Goal: Information Seeking & Learning: Learn about a topic

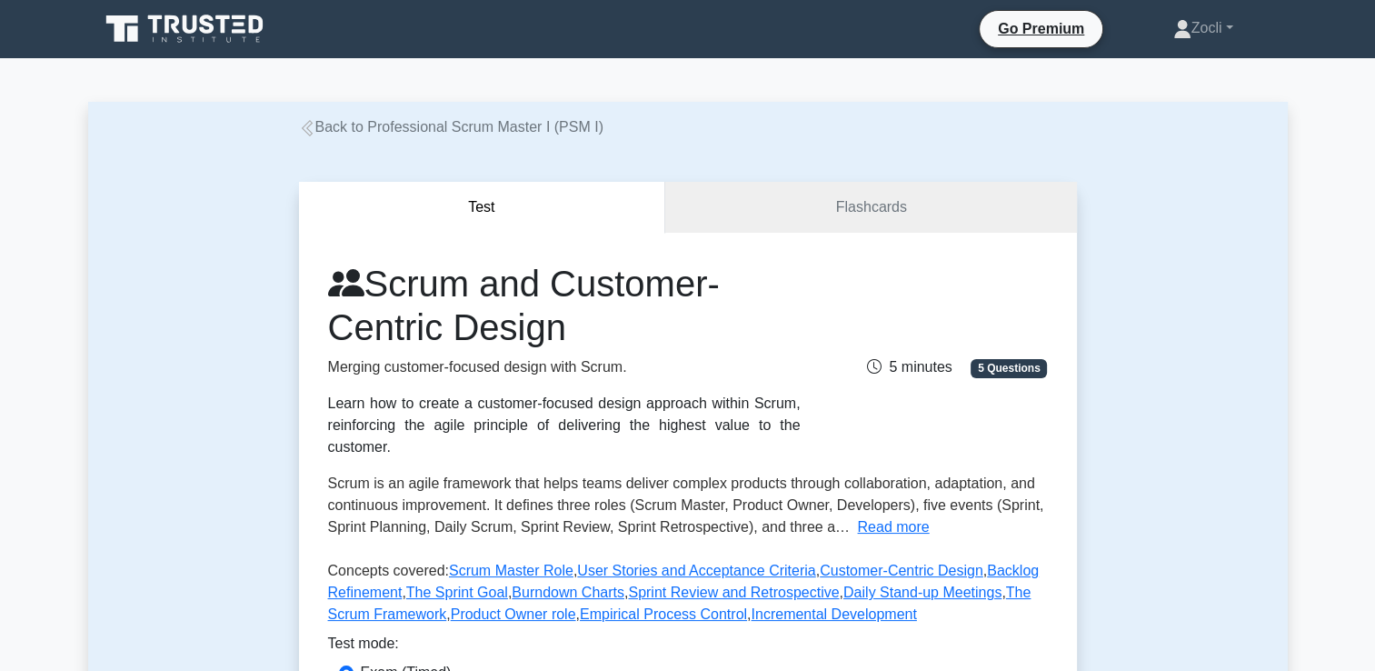
click at [302, 129] on icon at bounding box center [306, 128] width 11 height 16
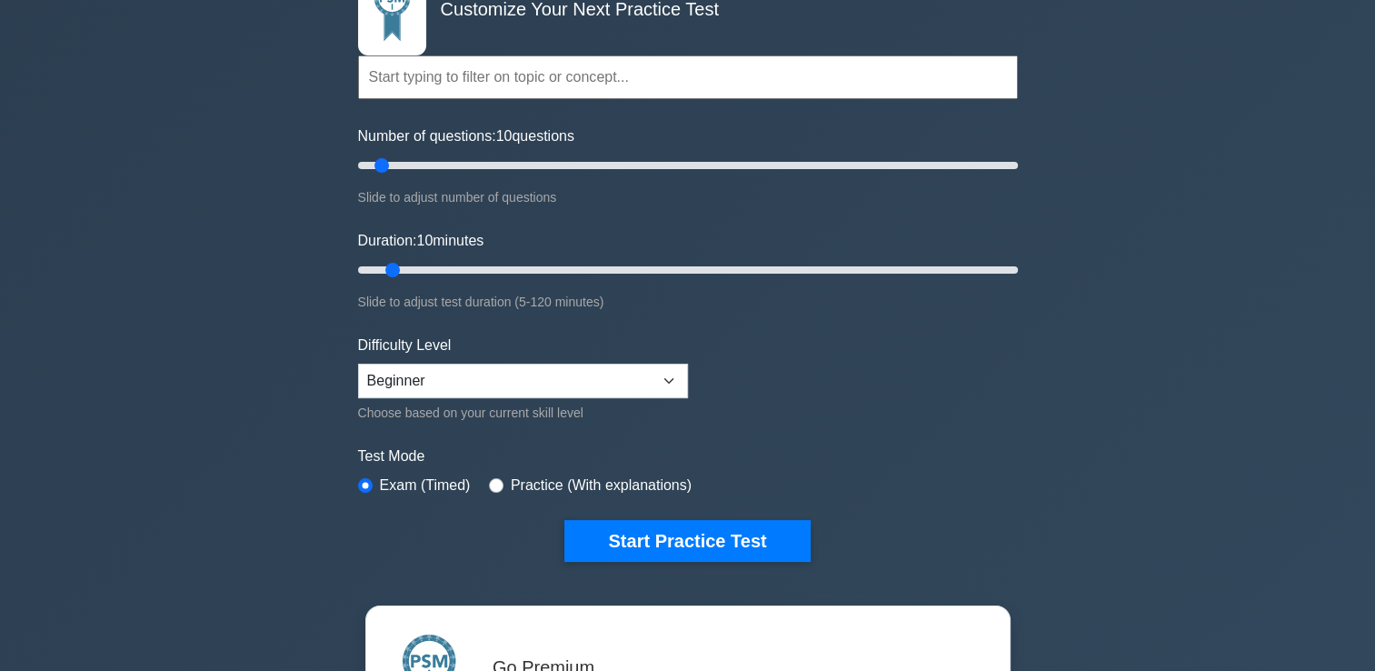
scroll to position [138, 0]
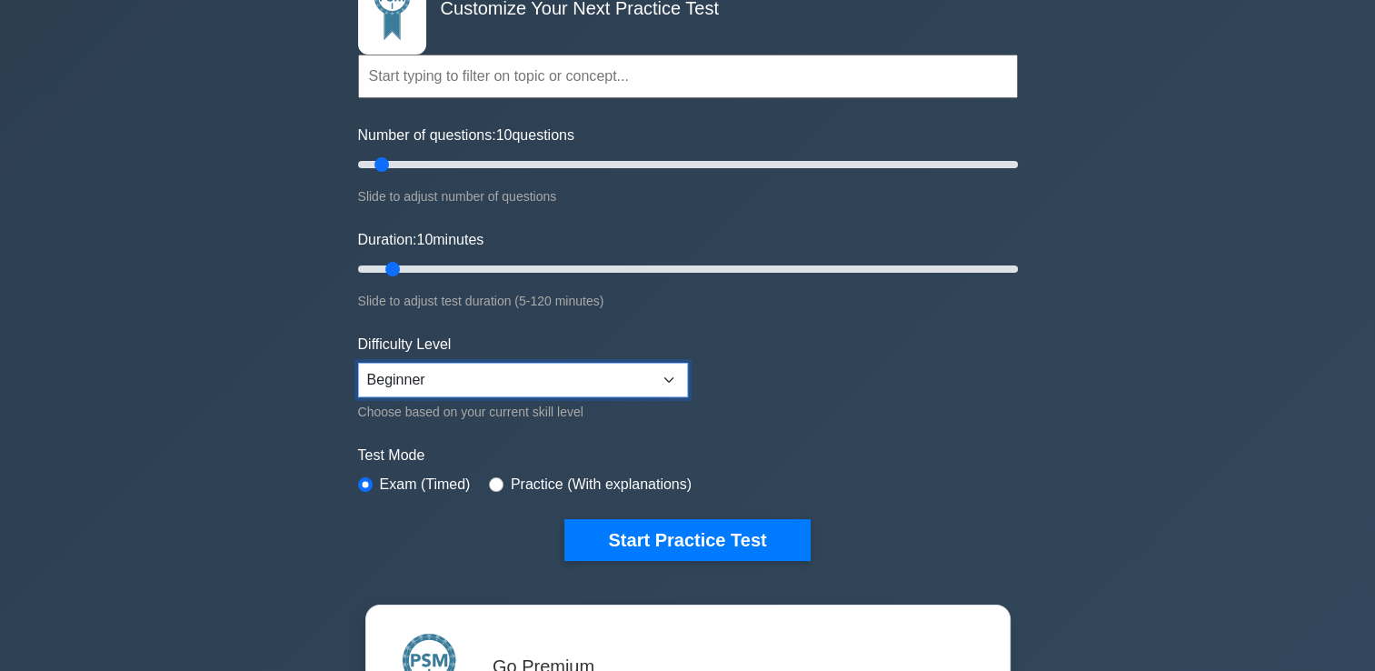
click at [669, 373] on select "Beginner Intermediate Expert" at bounding box center [523, 380] width 330 height 35
select select "expert"
click at [358, 363] on select "Beginner Intermediate Expert" at bounding box center [523, 380] width 330 height 35
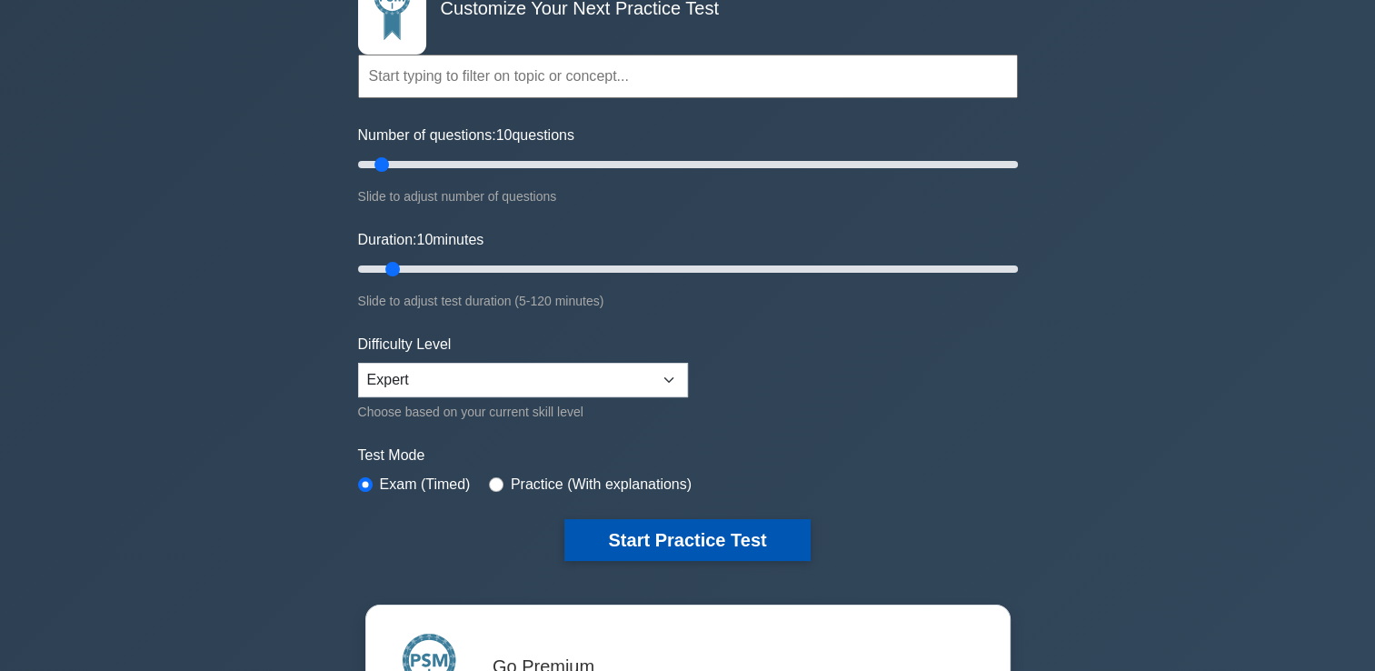
click at [725, 536] on button "Start Practice Test" at bounding box center [686, 540] width 245 height 42
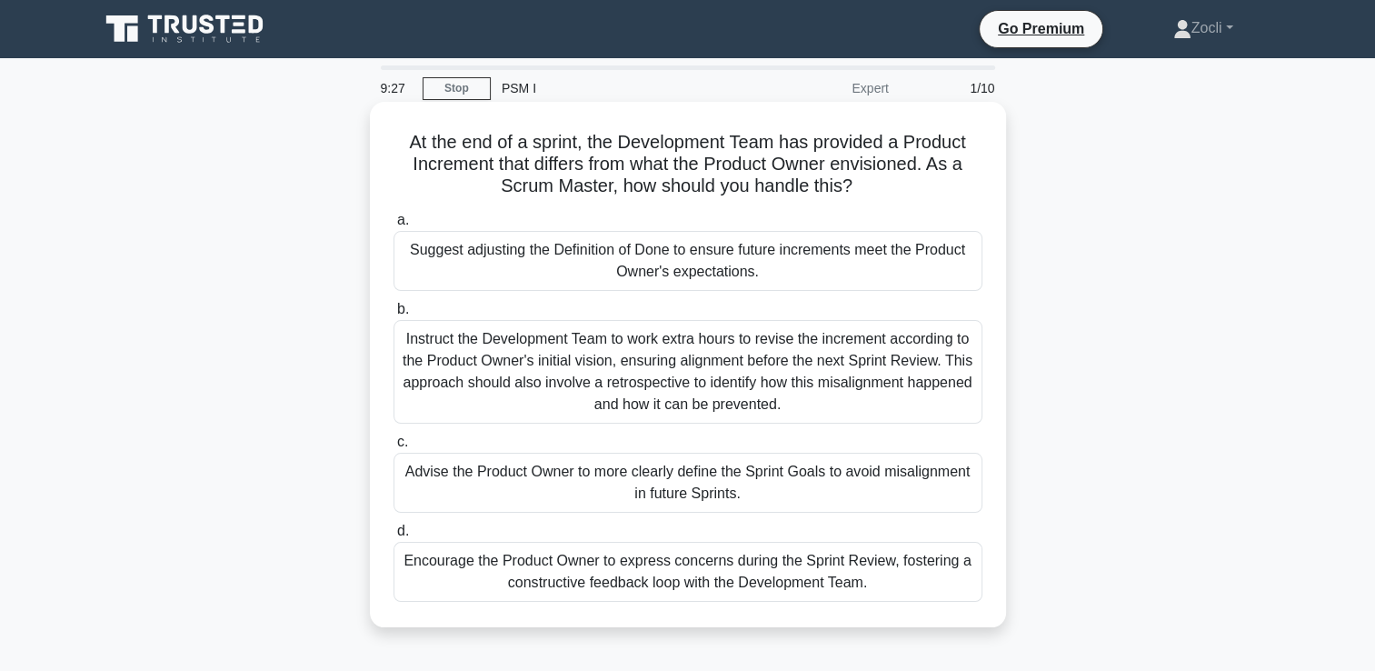
click at [739, 586] on div "Encourage the Product Owner to express concerns during the Sprint Review, foste…" at bounding box center [687, 572] width 589 height 60
click at [393, 537] on input "d. Encourage the Product Owner to express concerns during the Sprint Review, fo…" at bounding box center [393, 531] width 0 height 12
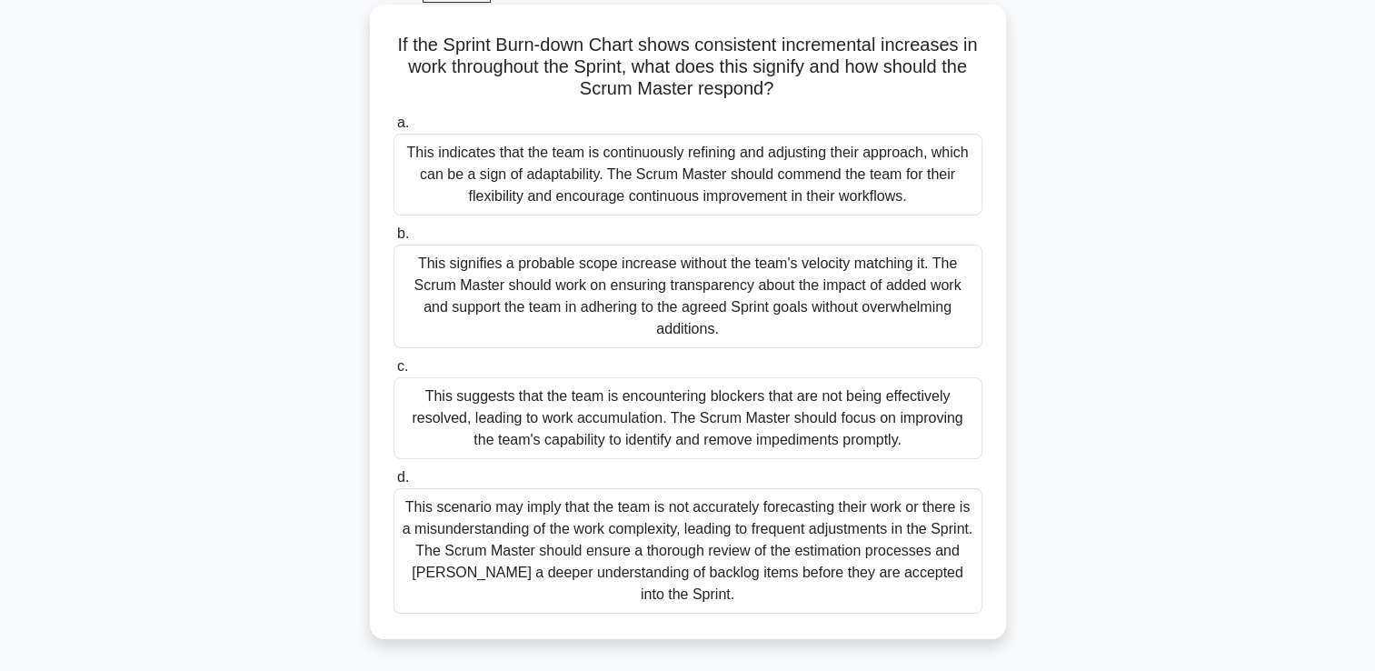
scroll to position [101, 0]
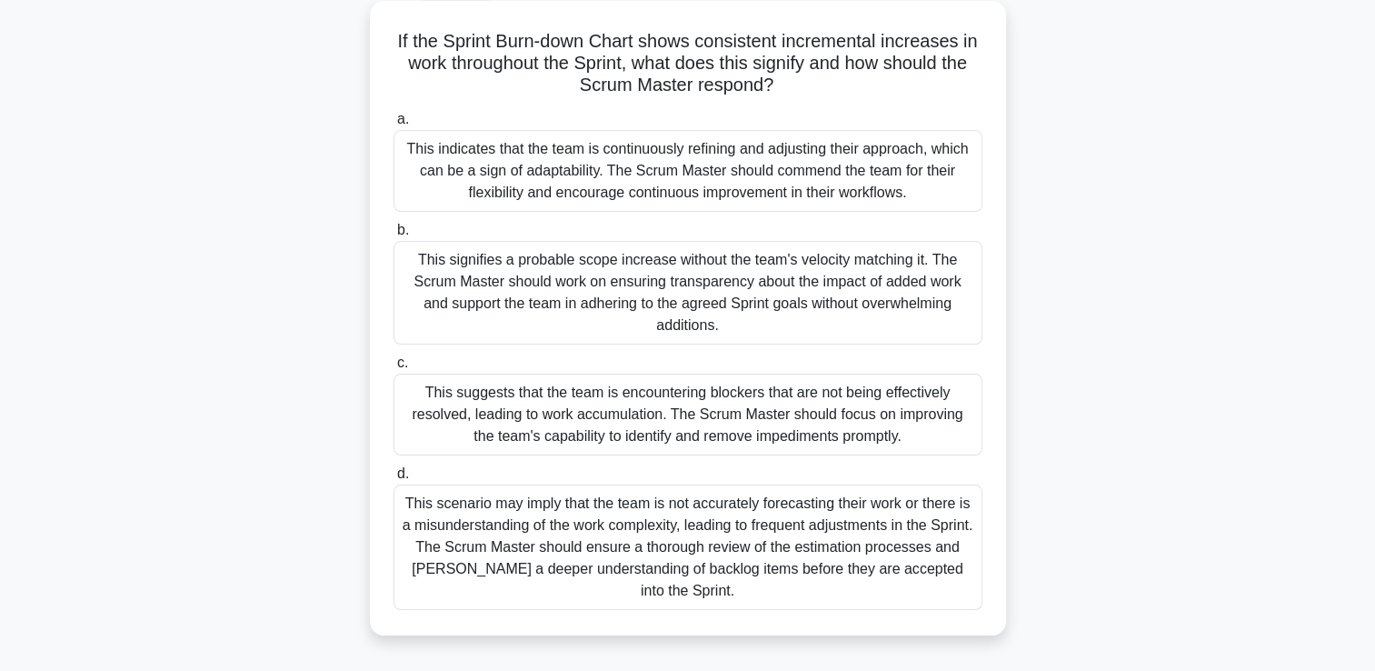
click at [782, 538] on div "This scenario may imply that the team is not accurately forecasting their work …" at bounding box center [687, 546] width 589 height 125
click at [393, 480] on input "d. This scenario may imply that the team is not accurately forecasting their wo…" at bounding box center [393, 474] width 0 height 12
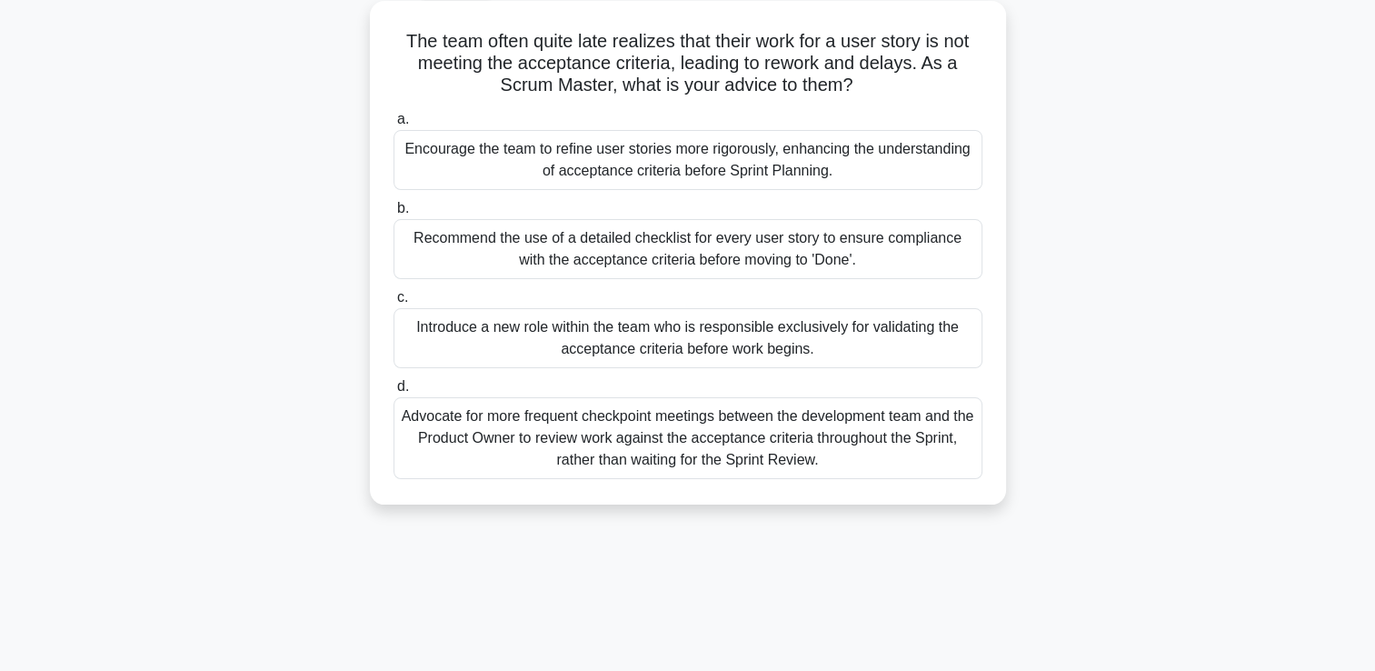
scroll to position [0, 0]
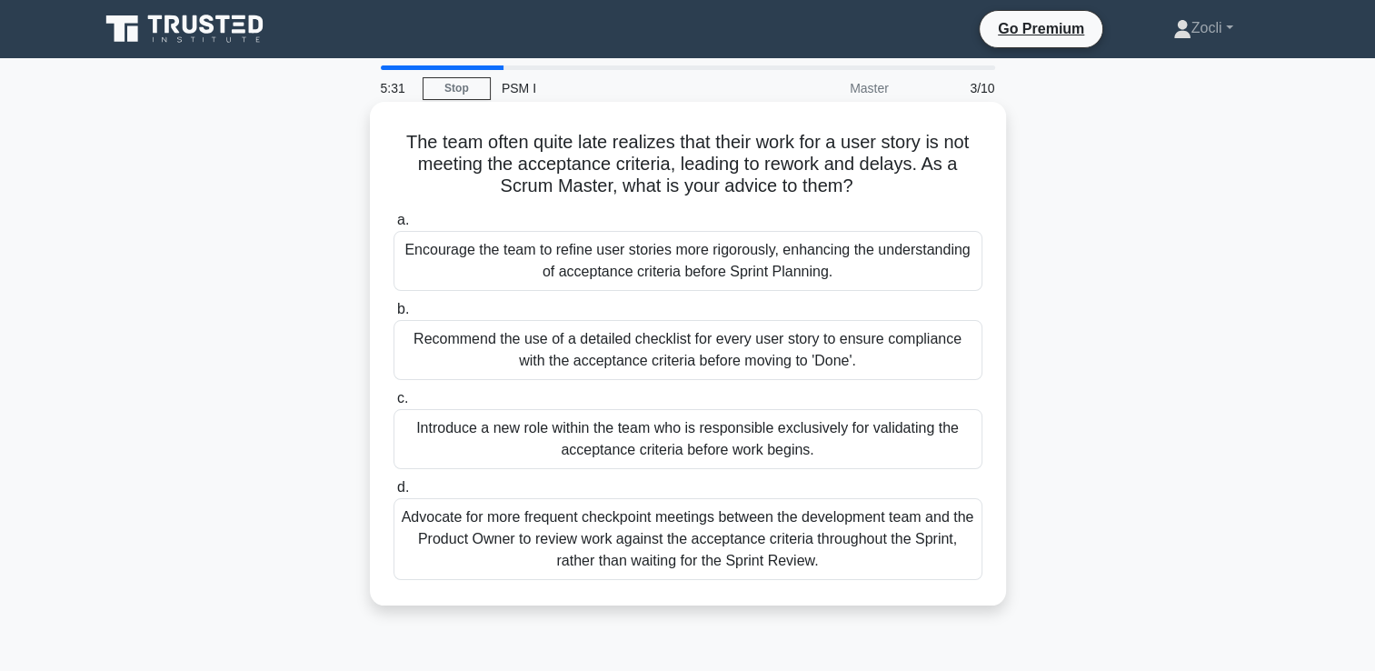
click at [790, 354] on div "Recommend the use of a detailed checklist for every user story to ensure compli…" at bounding box center [687, 350] width 589 height 60
click at [393, 315] on input "b. Recommend the use of a detailed checklist for every user story to ensure com…" at bounding box center [393, 309] width 0 height 12
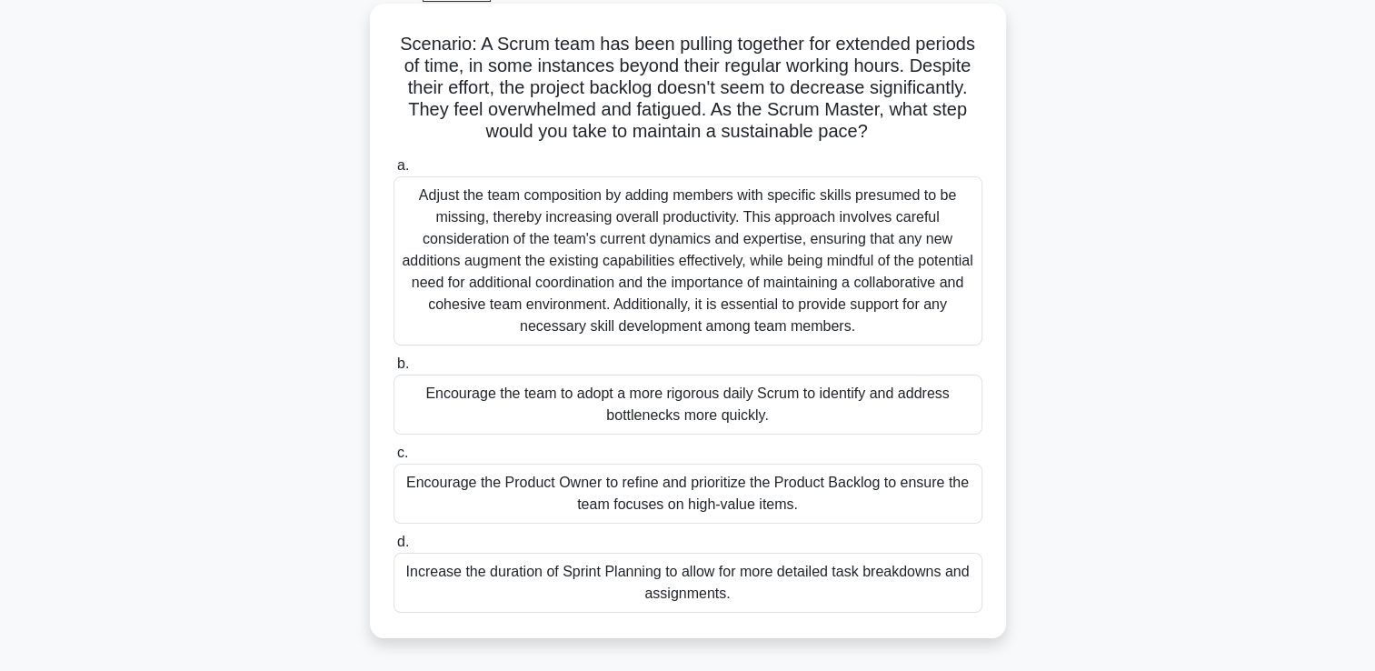
scroll to position [118, 0]
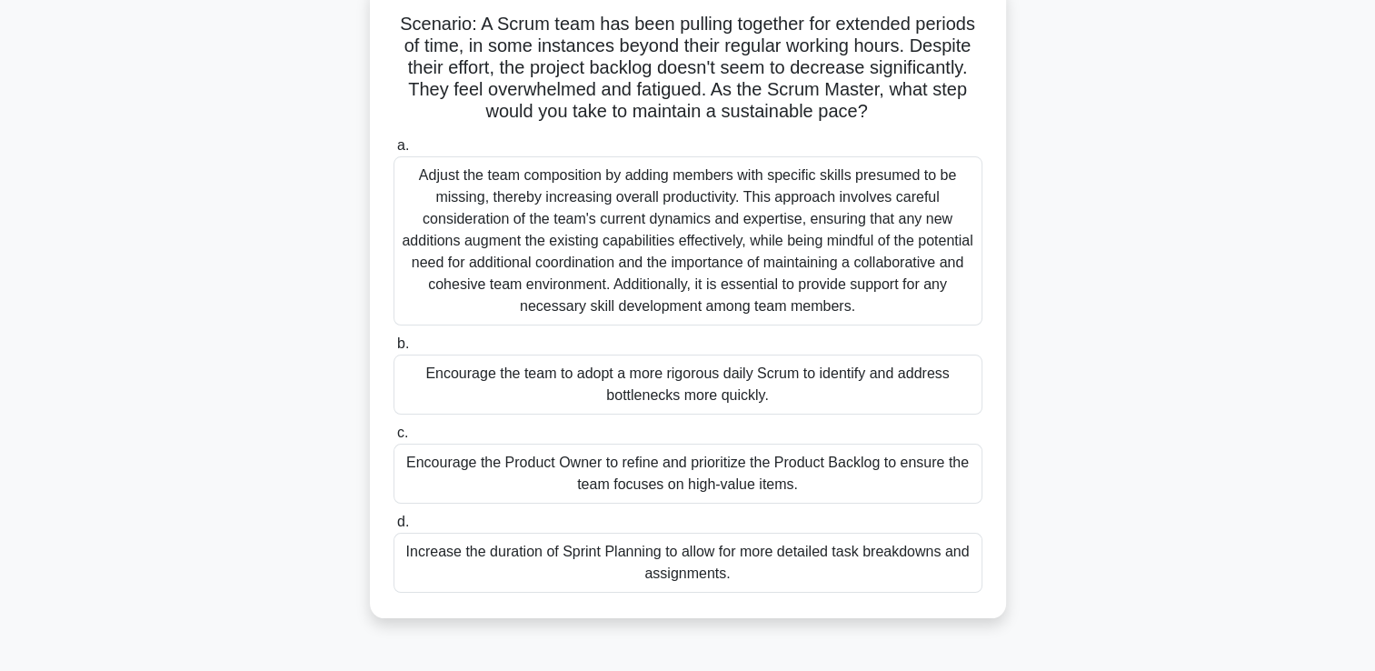
click at [736, 486] on div "Encourage the Product Owner to refine and prioritize the Product Backlog to ens…" at bounding box center [687, 473] width 589 height 60
click at [393, 439] on input "c. Encourage the Product Owner to refine and prioritize the Product Backlog to …" at bounding box center [393, 433] width 0 height 12
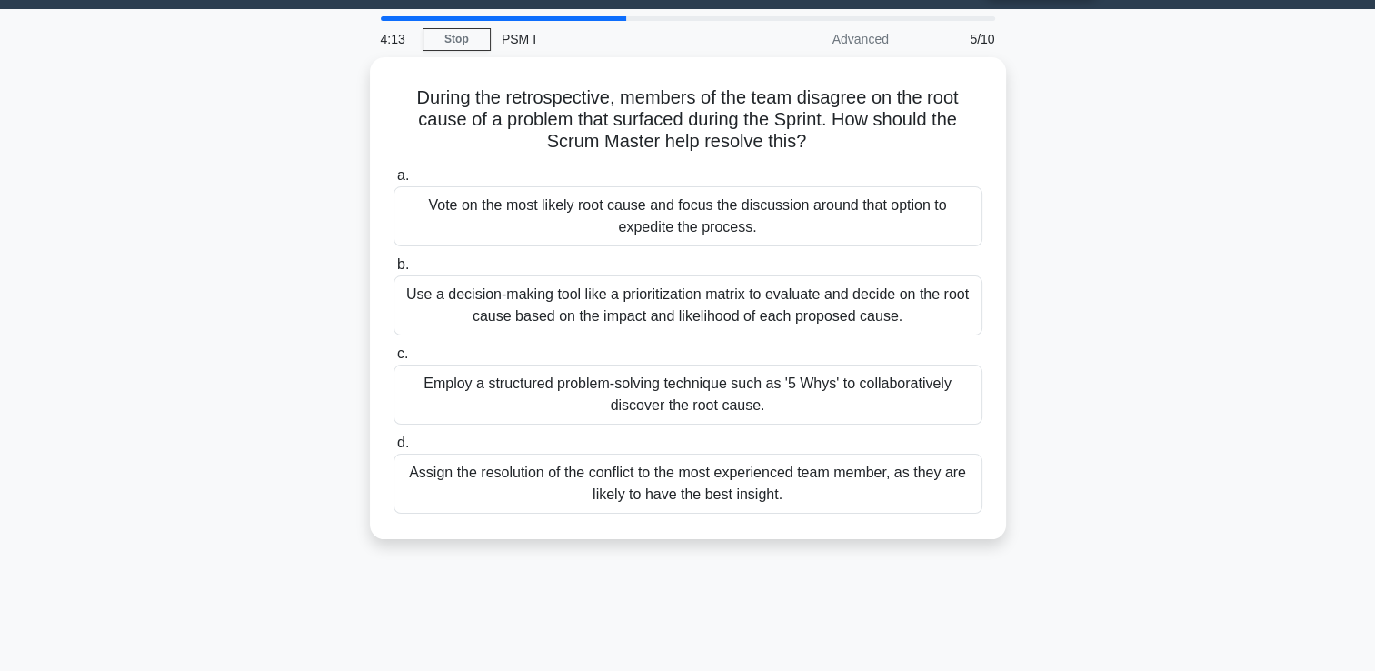
scroll to position [0, 0]
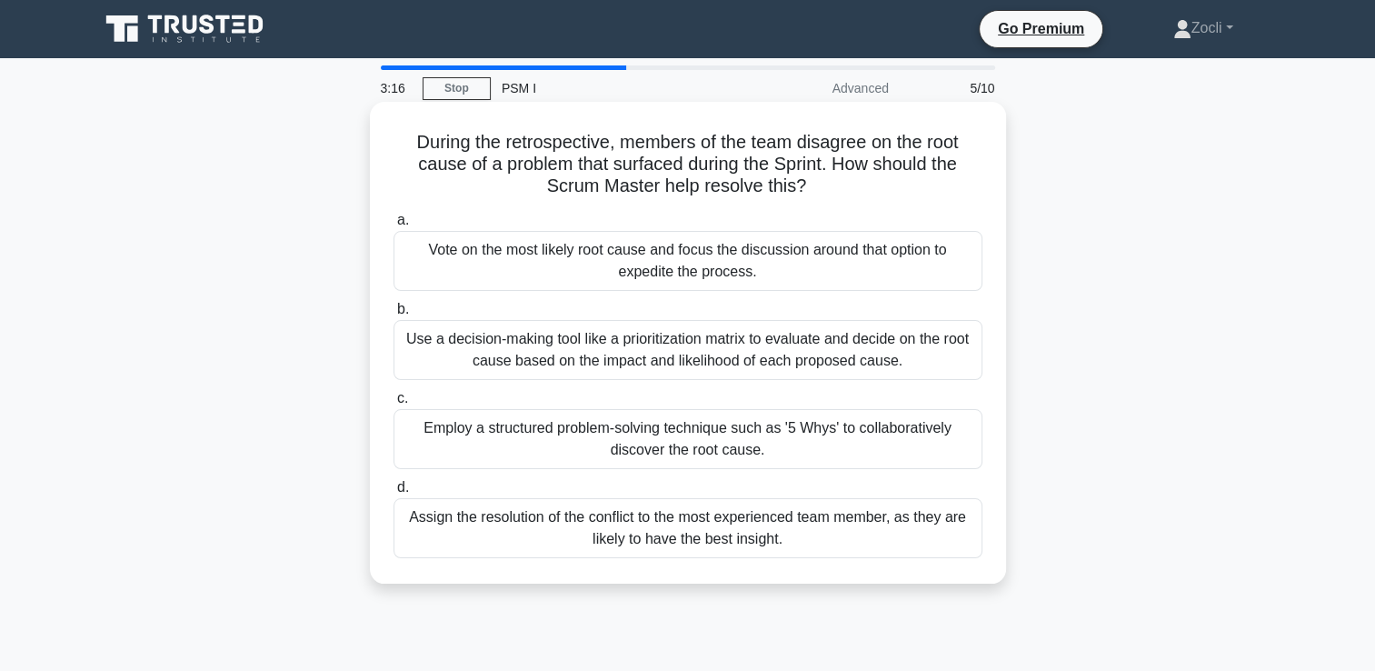
click at [721, 446] on div "Employ a structured problem-solving technique such as '5 Whys' to collaborative…" at bounding box center [687, 439] width 589 height 60
click at [393, 404] on input "c. Employ a structured problem-solving technique such as '5 Whys' to collaborat…" at bounding box center [393, 399] width 0 height 12
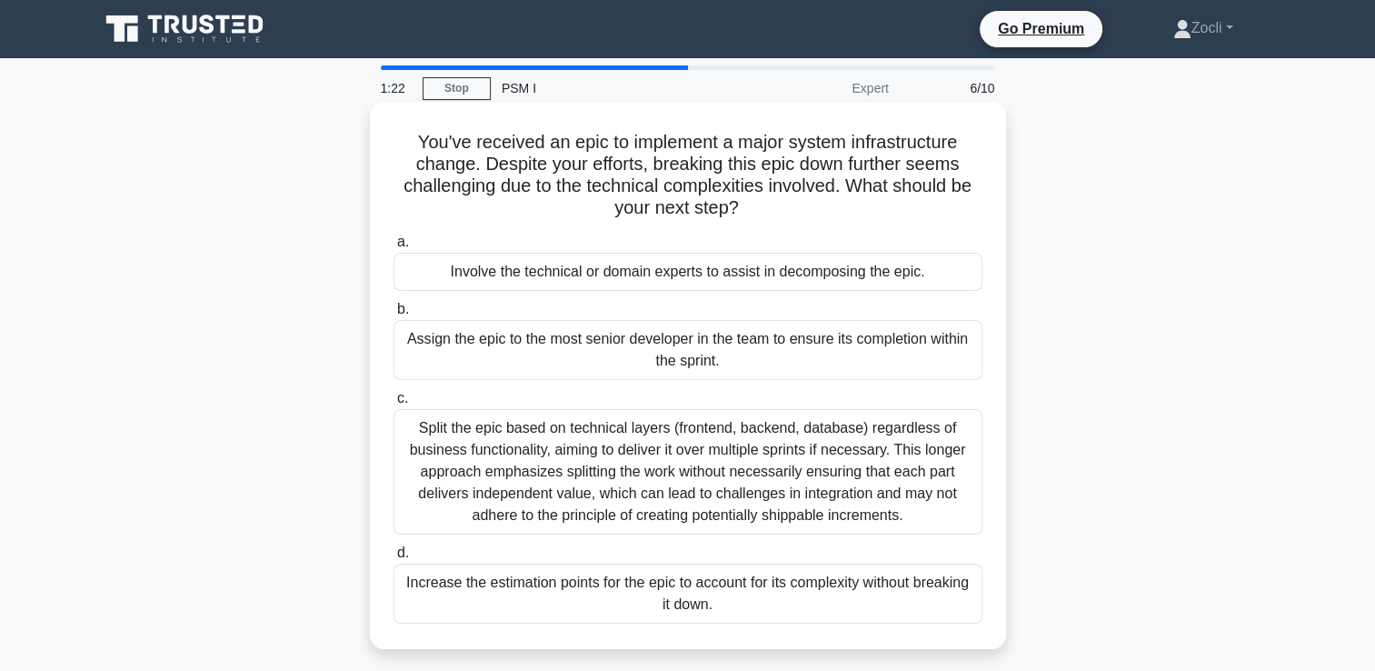
click at [756, 282] on div "Involve the technical or domain experts to assist in decomposing the epic." at bounding box center [687, 272] width 589 height 38
click at [393, 248] on input "a. Involve the technical or domain experts to assist in decomposing the epic." at bounding box center [393, 242] width 0 height 12
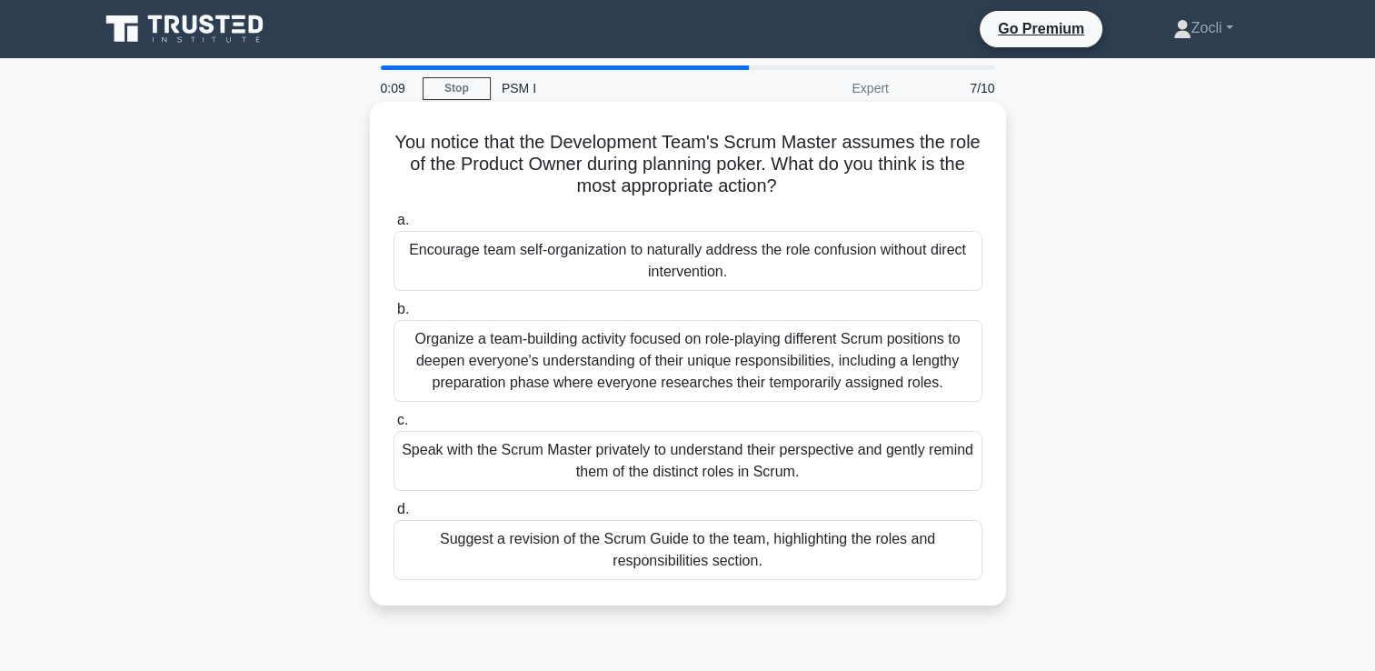
click at [740, 565] on div "Suggest a revision of the Scrum Guide to the team, highlighting the roles and r…" at bounding box center [687, 550] width 589 height 60
click at [393, 515] on input "d. Suggest a revision of the Scrum Guide to the team, highlighting the roles an…" at bounding box center [393, 509] width 0 height 12
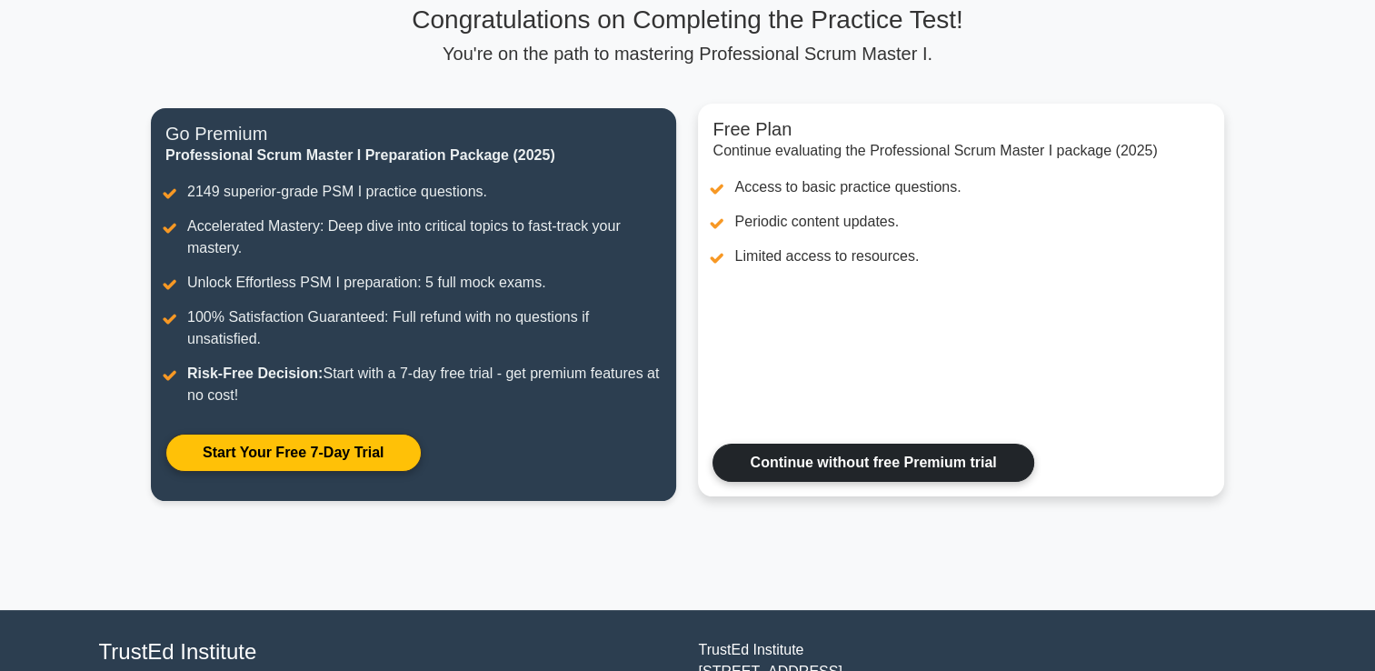
scroll to position [90, 0]
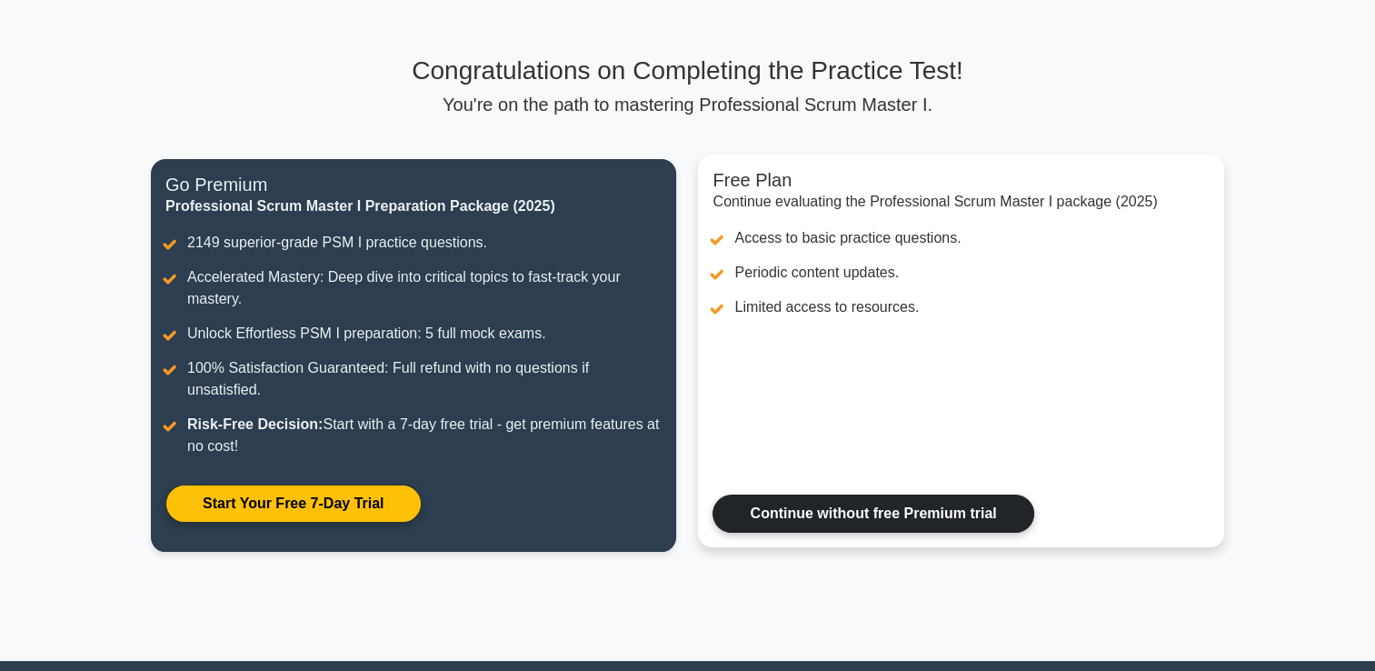
click at [840, 514] on link "Continue without free Premium trial" at bounding box center [872, 513] width 321 height 38
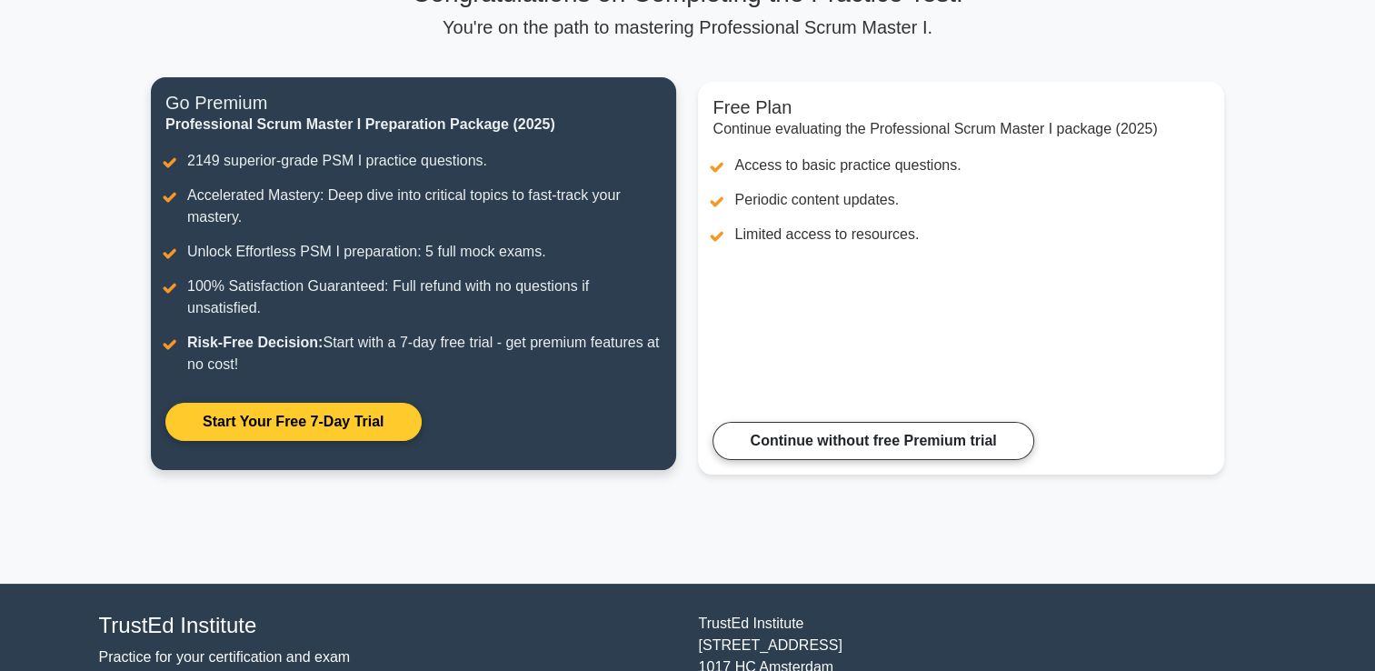
scroll to position [109, 0]
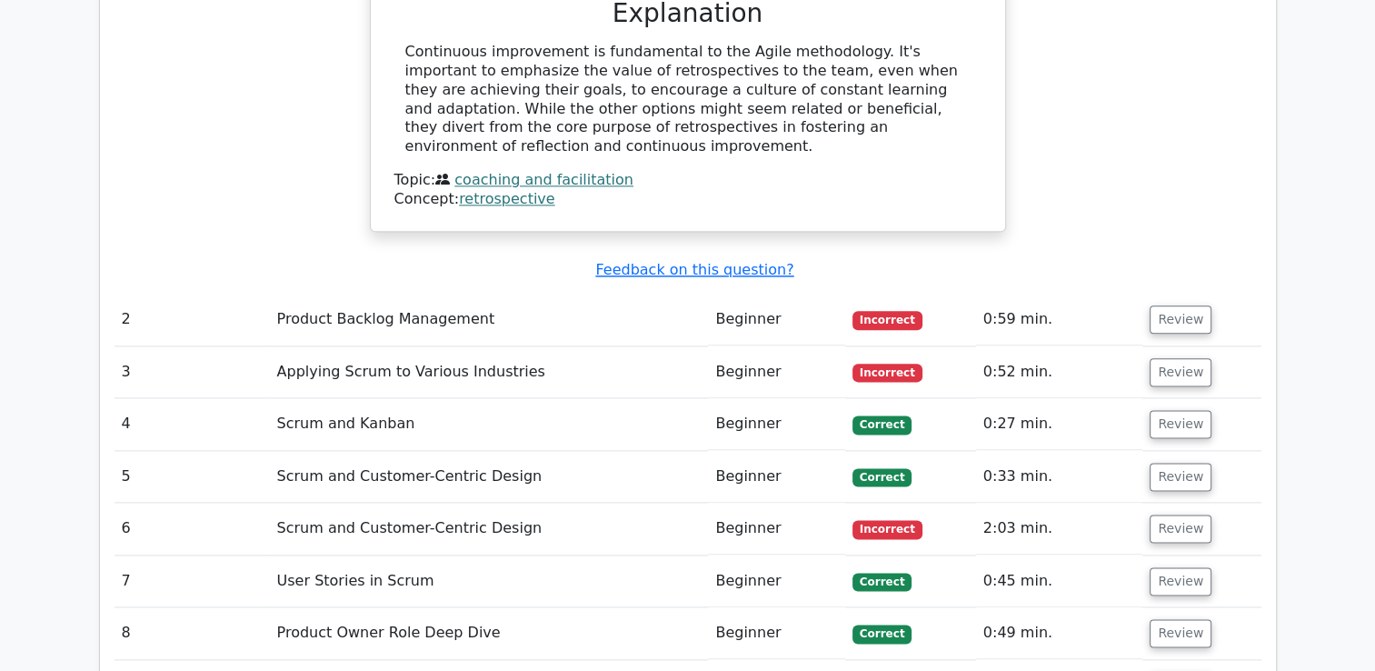
scroll to position [2202, 0]
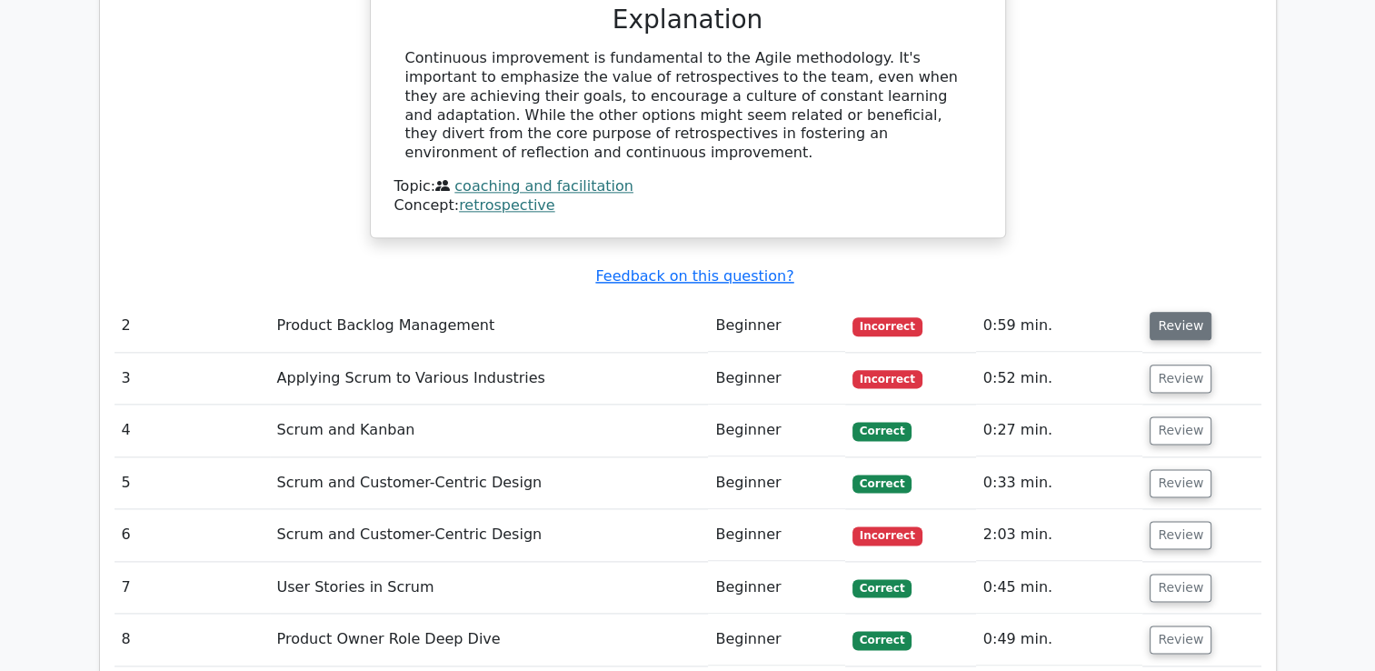
click at [1150, 312] on button "Review" at bounding box center [1180, 326] width 62 height 28
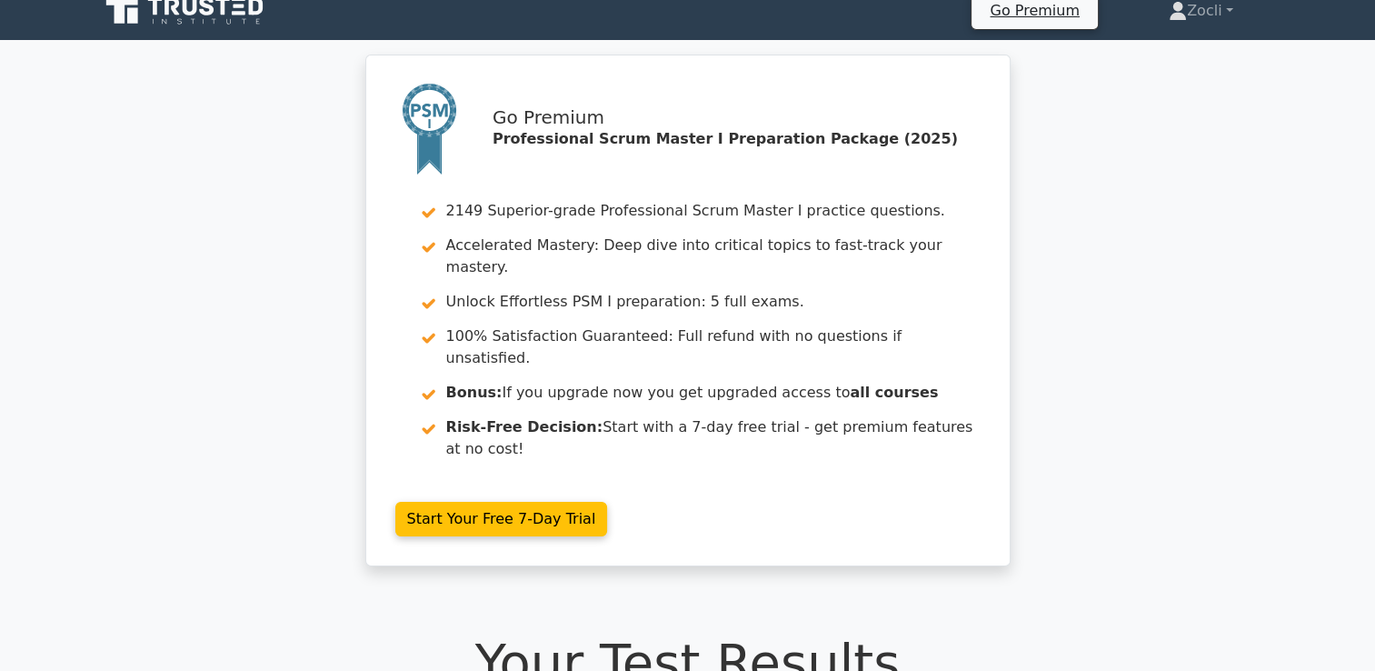
scroll to position [0, 0]
